Goal: Navigation & Orientation: Find specific page/section

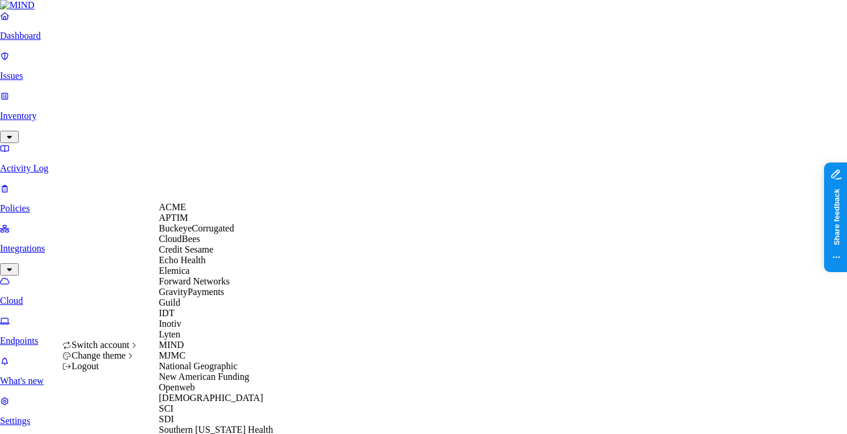
click at [189, 212] on div "ACME" at bounding box center [216, 207] width 114 height 11
